Goal: Check status: Check status

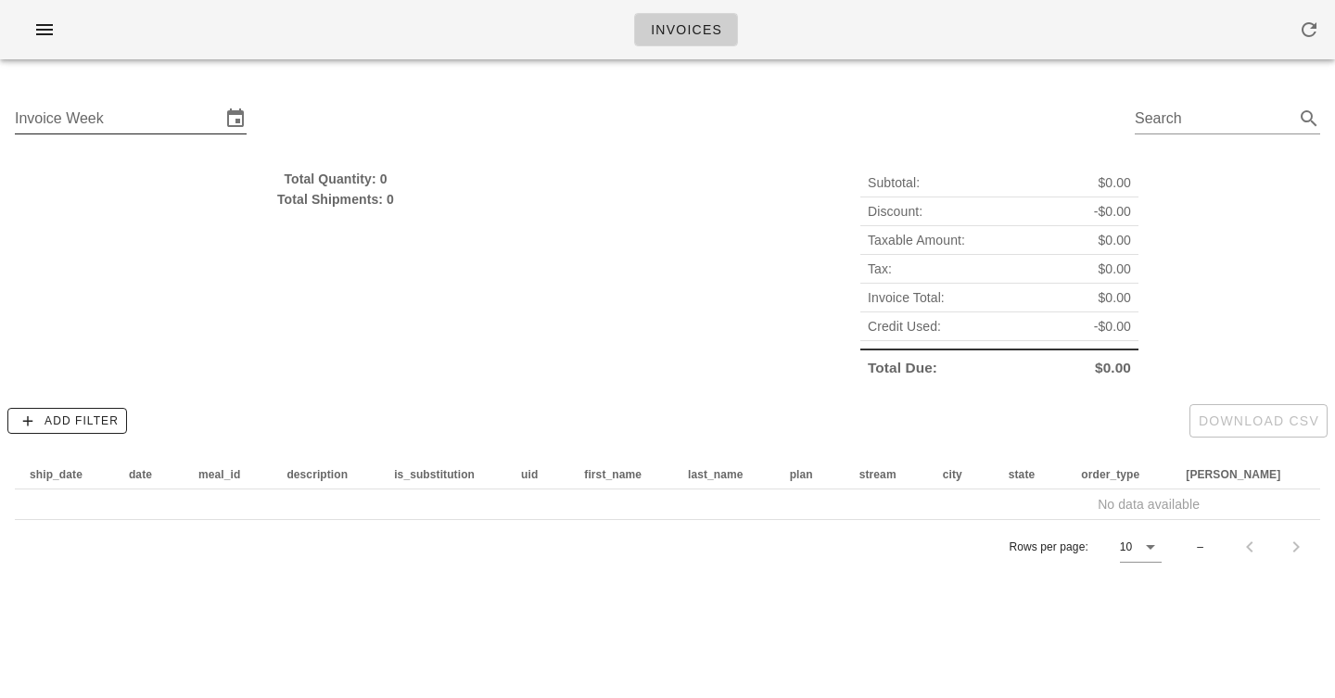
click at [96, 127] on input "Invoice Week" at bounding box center [118, 119] width 206 height 30
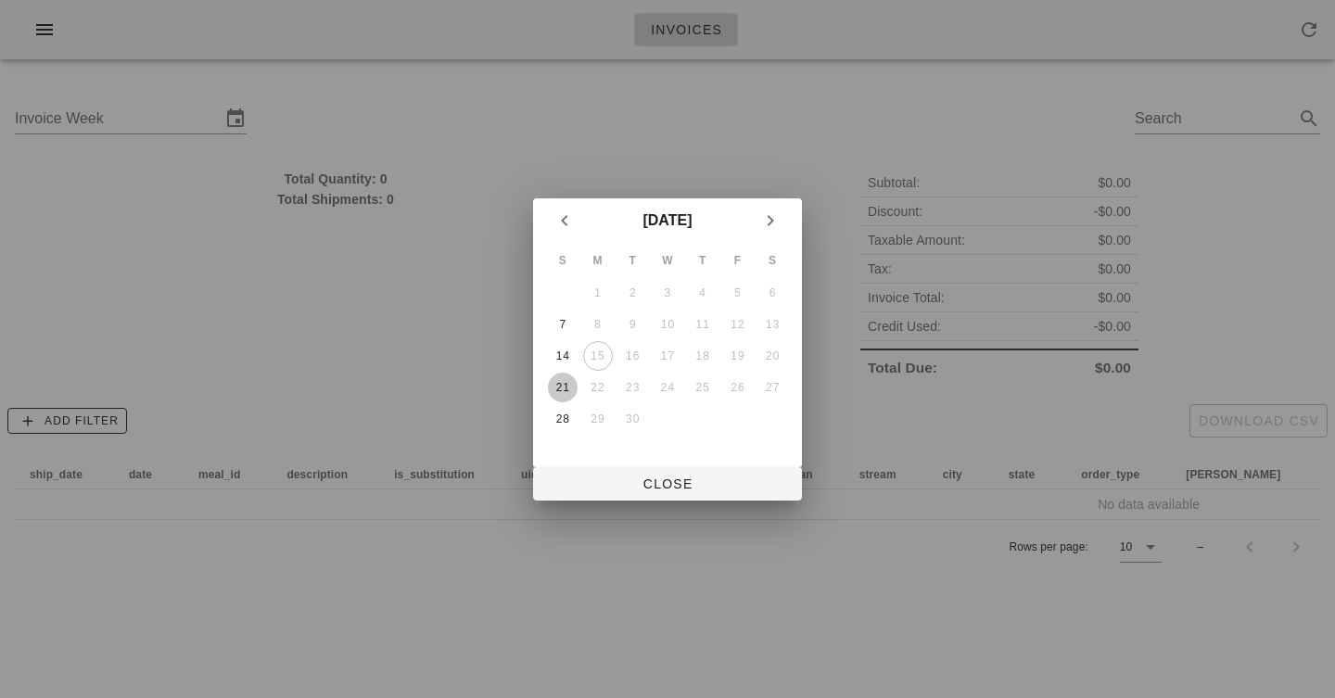
click at [558, 389] on div "21" at bounding box center [563, 387] width 30 height 13
click at [637, 467] on button "Close" at bounding box center [667, 483] width 269 height 33
type input "[DATE]"
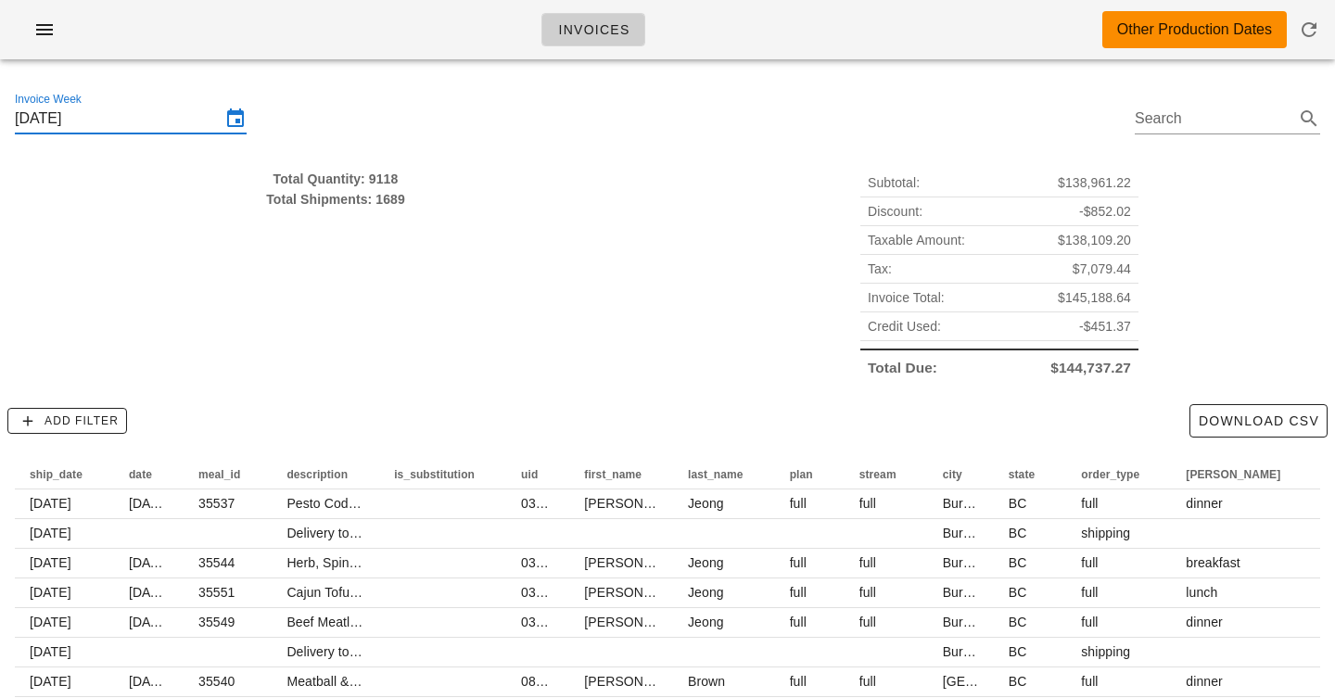
click at [495, 247] on div "Total Quantity: 9118 Total Shipments: 1689" at bounding box center [336, 275] width 664 height 235
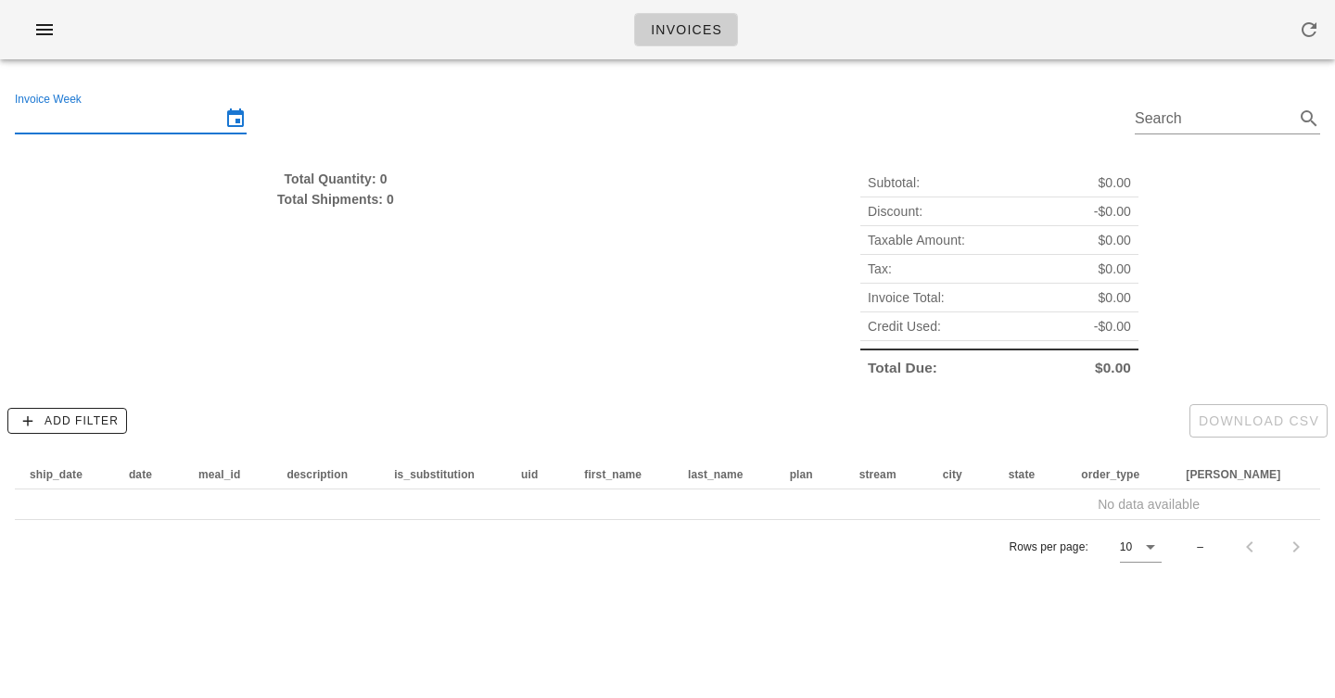
click at [109, 120] on input "Invoice Week" at bounding box center [118, 119] width 206 height 30
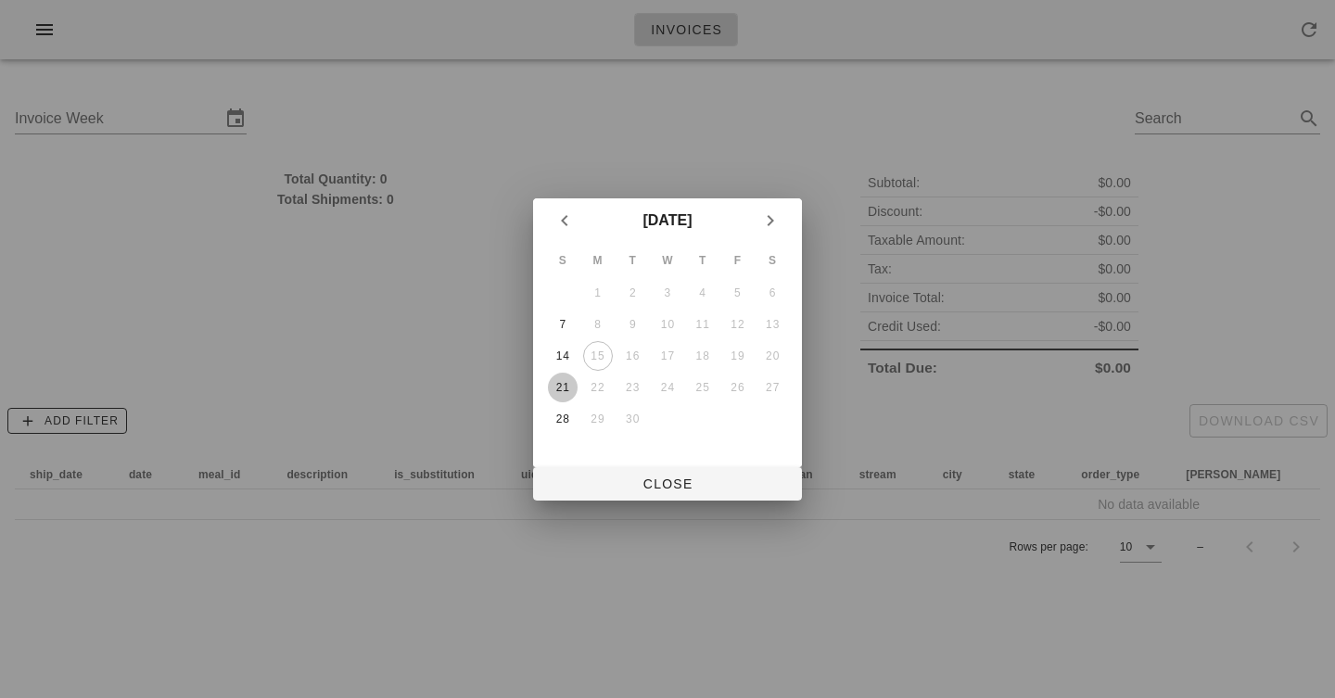
click at [570, 390] on div "21" at bounding box center [563, 387] width 30 height 13
click at [697, 490] on span "Close" at bounding box center [667, 483] width 239 height 15
type input "[DATE]"
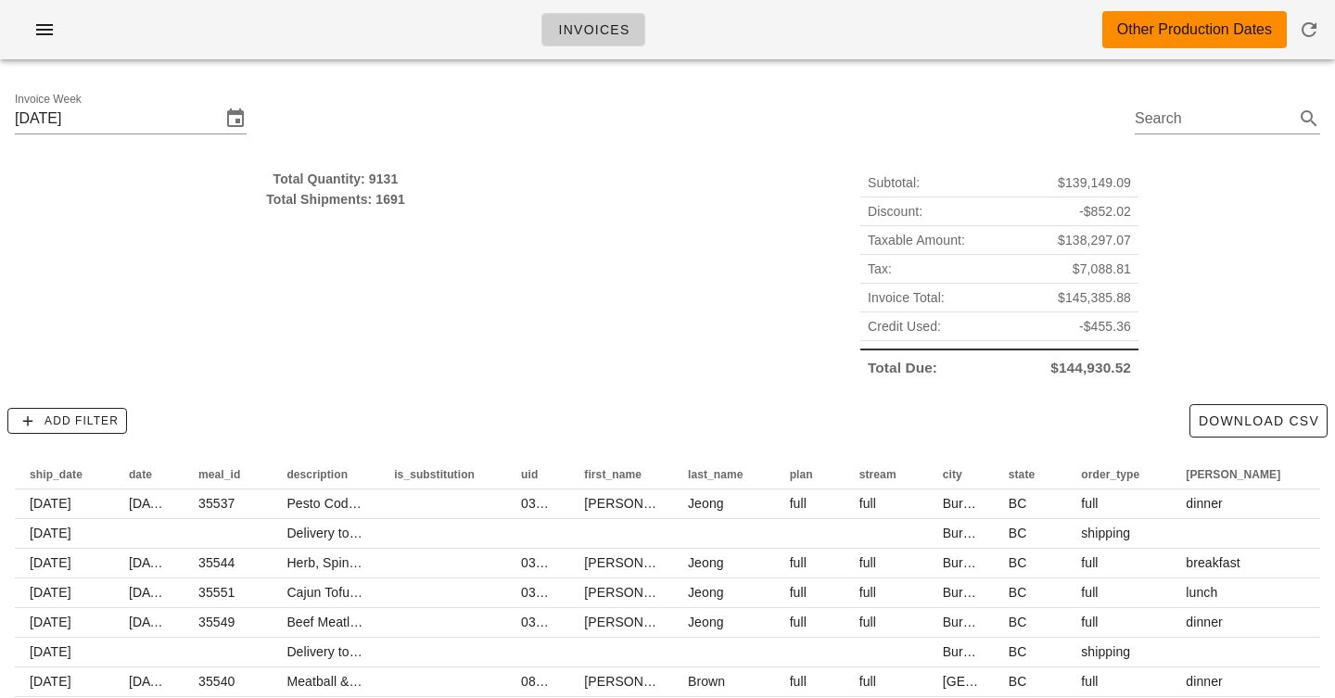
click at [407, 197] on div "Total Shipments: 1691" at bounding box center [335, 199] width 641 height 20
